Goal: Task Accomplishment & Management: Use online tool/utility

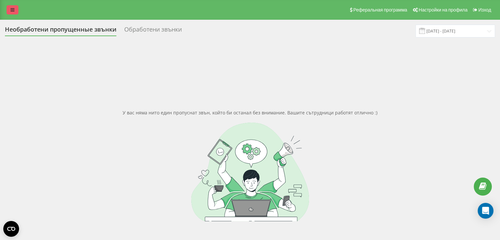
drag, startPoint x: 0, startPoint y: 0, endPoint x: 12, endPoint y: 8, distance: 14.4
click at [12, 8] on icon at bounding box center [13, 10] width 4 height 5
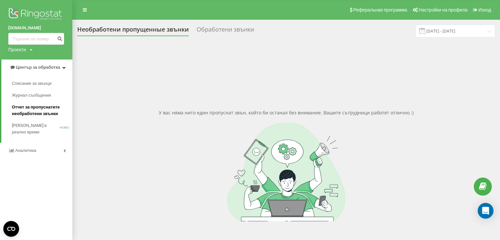
click at [38, 112] on font "Отчет за пропуснатите необработени звънки" at bounding box center [36, 111] width 48 height 12
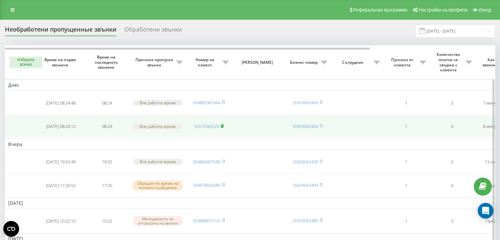
click at [222, 125] on rect at bounding box center [222, 126] width 2 height 3
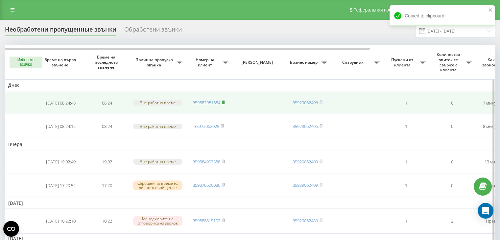
click at [224, 102] on rect at bounding box center [223, 102] width 2 height 3
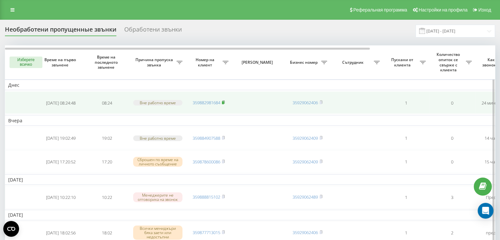
click at [225, 102] on icon at bounding box center [223, 102] width 2 height 3
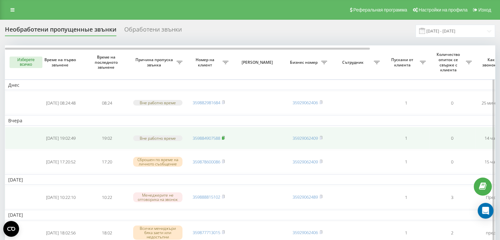
click at [224, 136] on icon at bounding box center [223, 138] width 3 height 4
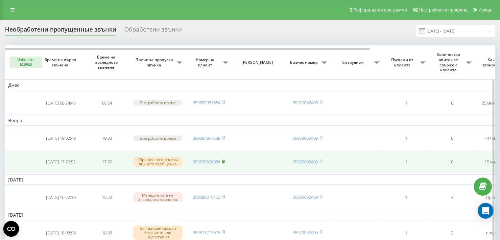
click at [224, 161] on rect at bounding box center [223, 162] width 2 height 3
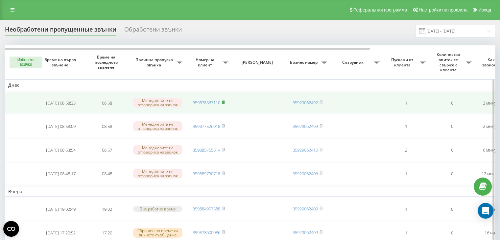
click at [224, 102] on rect at bounding box center [223, 102] width 2 height 3
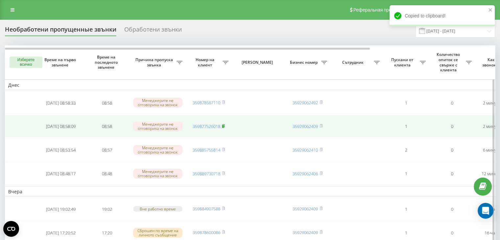
click at [225, 125] on icon at bounding box center [223, 126] width 3 height 4
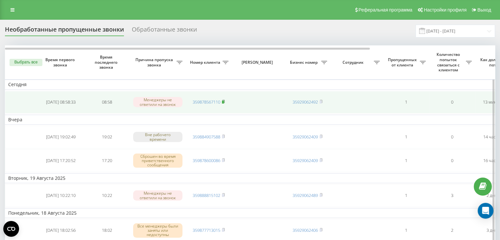
click at [224, 101] on rect at bounding box center [223, 102] width 2 height 3
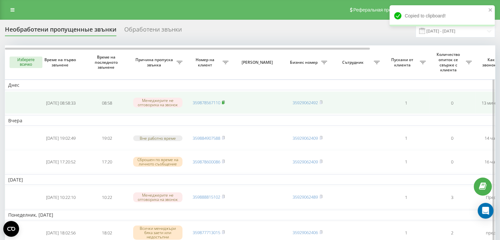
click at [223, 102] on rect at bounding box center [223, 102] width 2 height 3
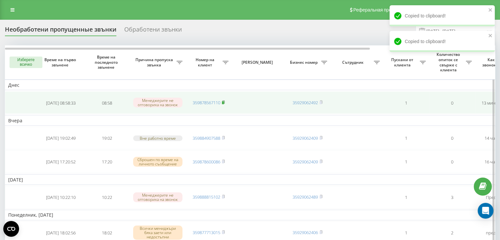
click at [224, 102] on rect at bounding box center [223, 102] width 2 height 3
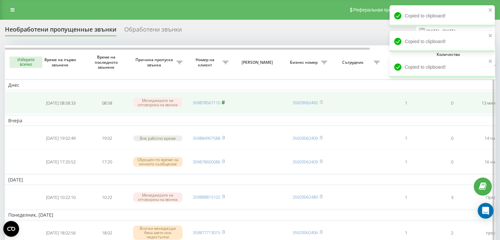
click at [223, 102] on rect at bounding box center [223, 102] width 2 height 3
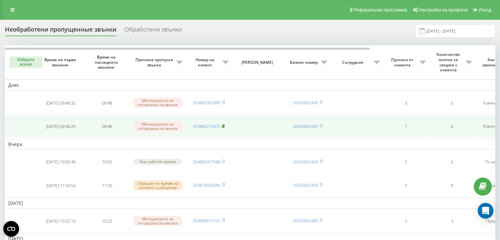
click at [223, 124] on icon at bounding box center [223, 125] width 2 height 3
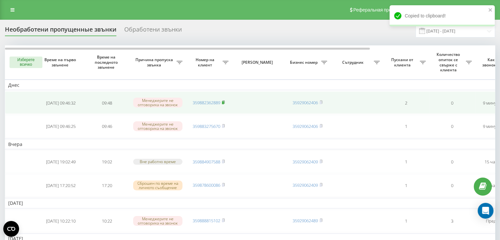
click at [224, 101] on rect at bounding box center [223, 102] width 2 height 3
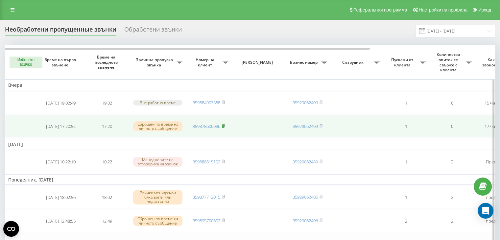
click at [225, 125] on icon at bounding box center [223, 125] width 2 height 3
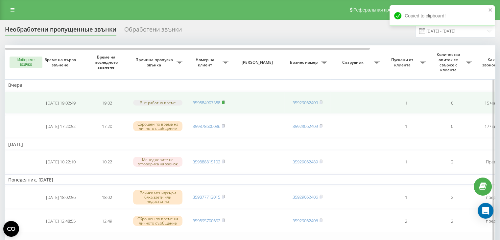
click at [224, 102] on rect at bounding box center [223, 102] width 2 height 3
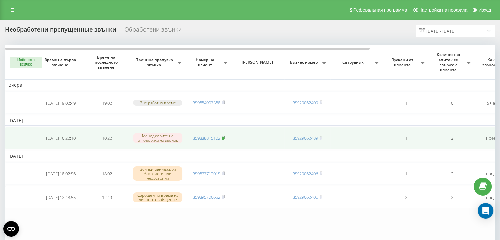
click at [224, 137] on rect at bounding box center [223, 138] width 2 height 3
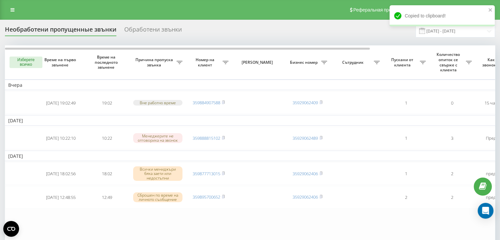
click at [28, 63] on font "Изберете всичко" at bounding box center [25, 62] width 17 height 9
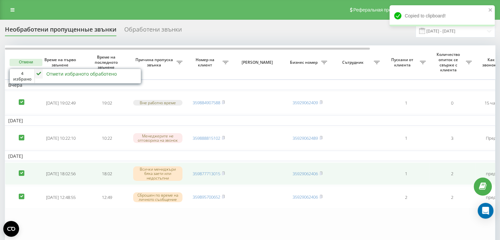
click at [20, 170] on label at bounding box center [22, 170] width 6 height 0
checkbox input "false"
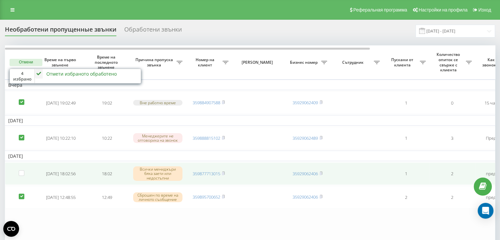
drag, startPoint x: 22, startPoint y: 198, endPoint x: 34, endPoint y: 177, distance: 24.4
click at [22, 194] on label at bounding box center [22, 194] width 6 height 0
checkbox input "false"
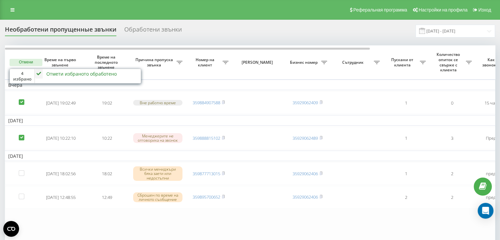
click at [72, 73] on font "Отмети избраното обработено" at bounding box center [81, 74] width 70 height 6
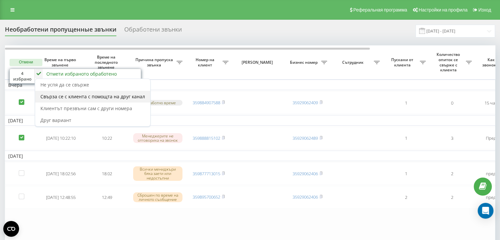
click at [79, 97] on font "Свърза се с клиента с помощта на друг канал" at bounding box center [92, 96] width 105 height 6
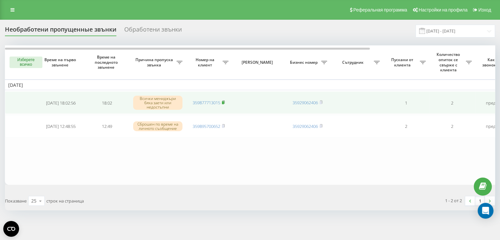
click at [224, 101] on rect at bounding box center [223, 102] width 2 height 3
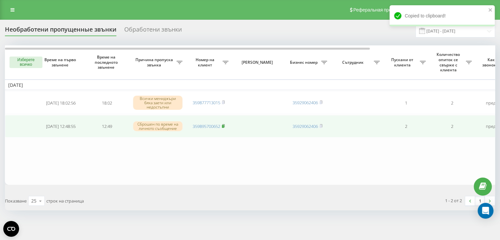
click at [224, 126] on rect at bounding box center [223, 126] width 2 height 3
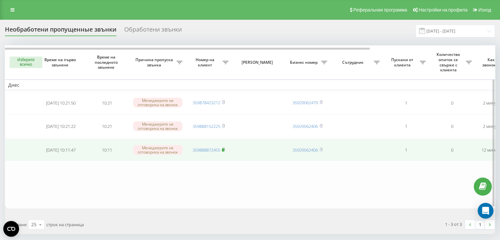
click at [224, 149] on rect at bounding box center [223, 150] width 2 height 3
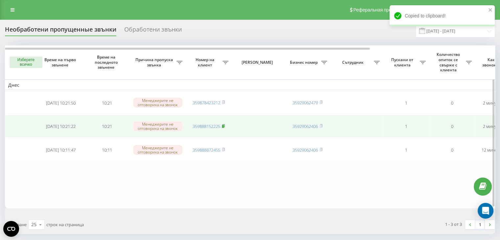
click at [224, 125] on rect at bounding box center [223, 126] width 2 height 3
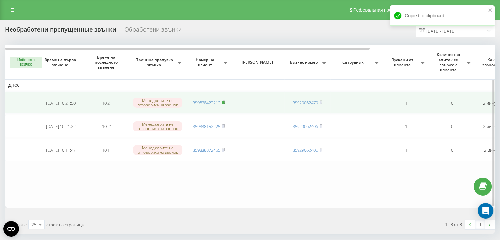
click at [224, 102] on rect at bounding box center [223, 102] width 2 height 3
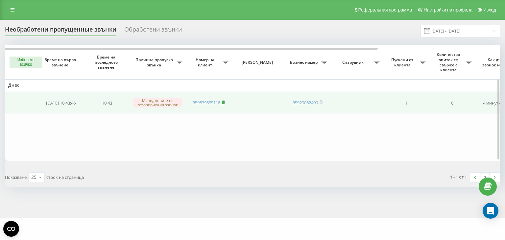
click at [224, 102] on rect at bounding box center [223, 102] width 2 height 3
click at [223, 102] on rect at bounding box center [223, 102] width 2 height 3
